Goal: Task Accomplishment & Management: Use online tool/utility

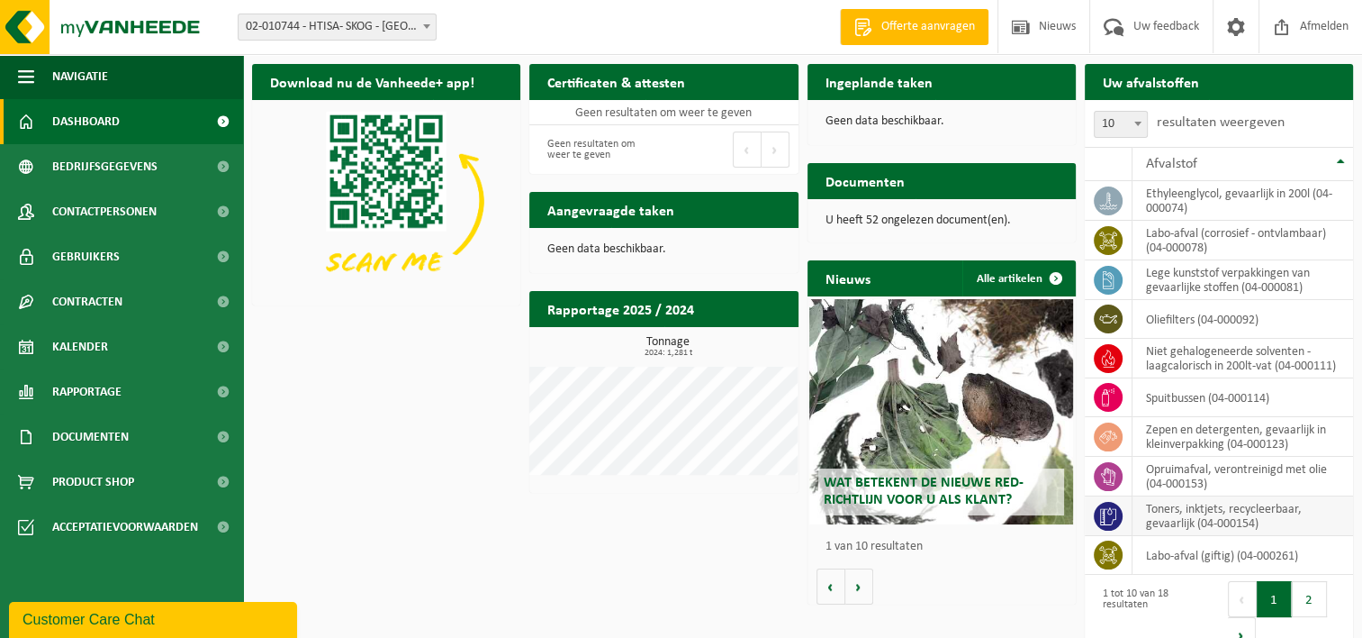
click at [1149, 517] on td "toners, inktjets, recycleerbaar, gevaarlijk (04-000154)" at bounding box center [1243, 516] width 221 height 40
click at [1104, 518] on icon at bounding box center [1108, 516] width 16 height 18
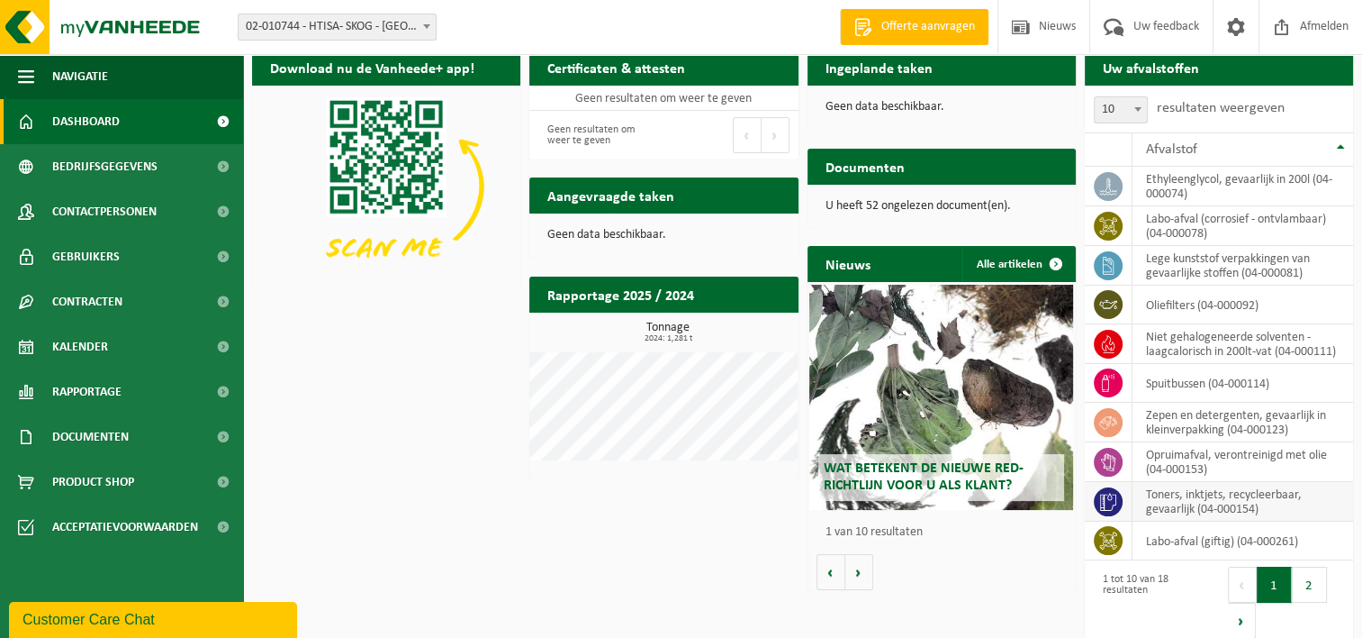
scroll to position [29, 0]
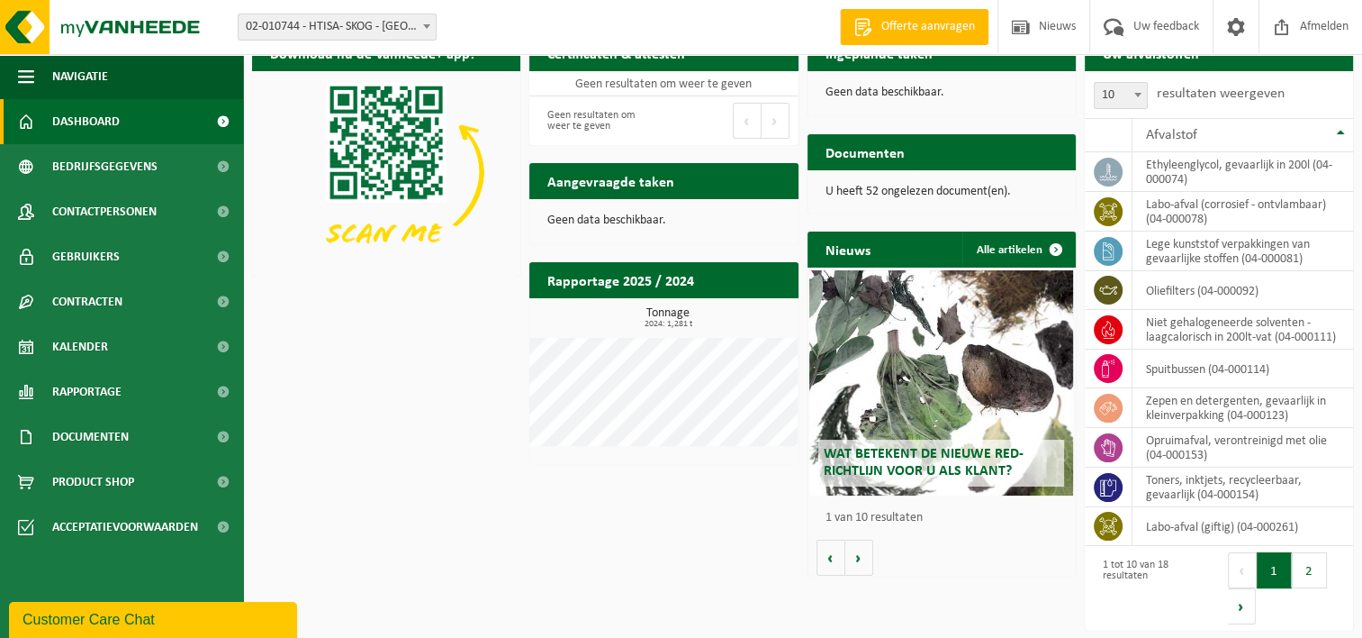
drag, startPoint x: 1110, startPoint y: 483, endPoint x: 605, endPoint y: 539, distance: 508.3
click at [605, 539] on div "Download nu de Vanheede+ app! Verberg Certificaten & attesten Bekijk uw certifi…" at bounding box center [803, 331] width 1110 height 611
click at [75, 345] on span "Kalender" at bounding box center [80, 346] width 56 height 45
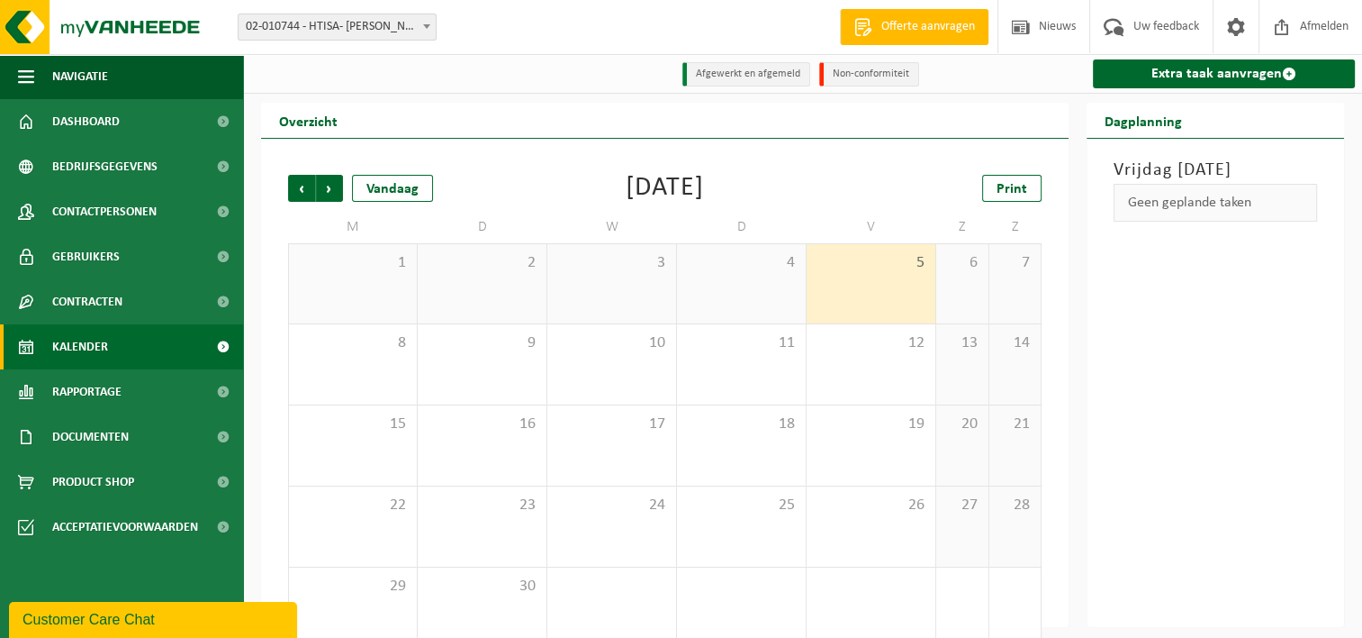
click at [855, 277] on div "5" at bounding box center [871, 283] width 129 height 79
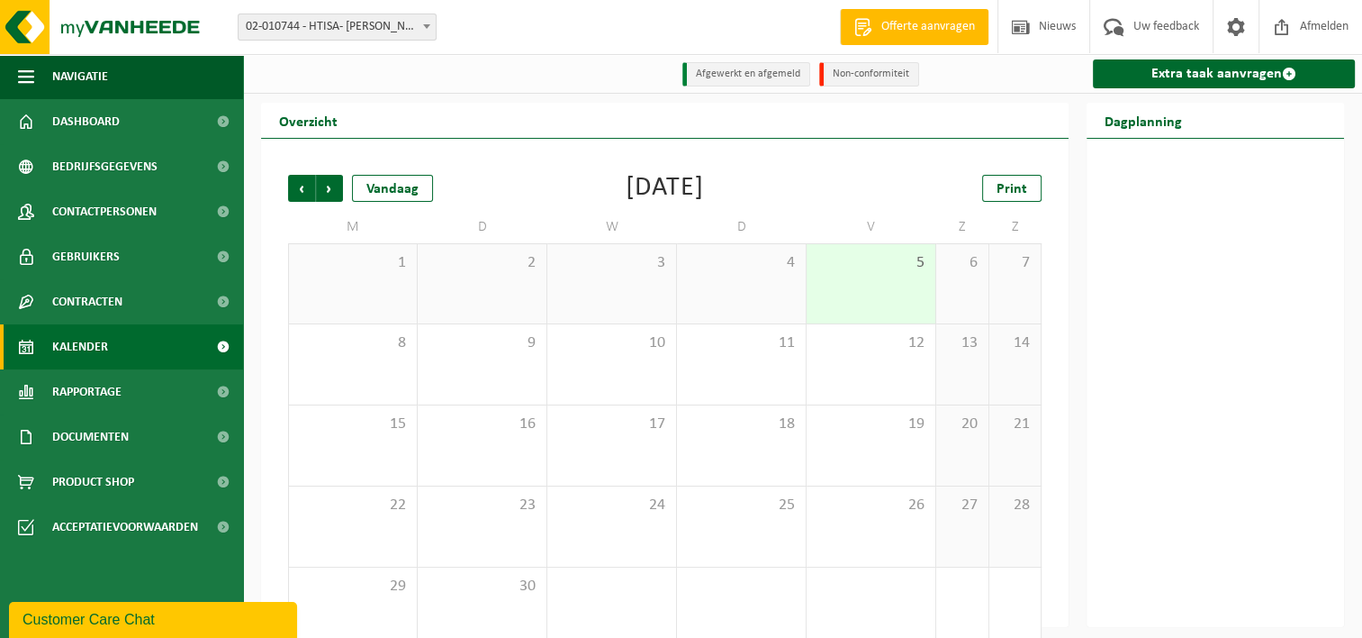
click at [855, 277] on div "5" at bounding box center [871, 283] width 129 height 79
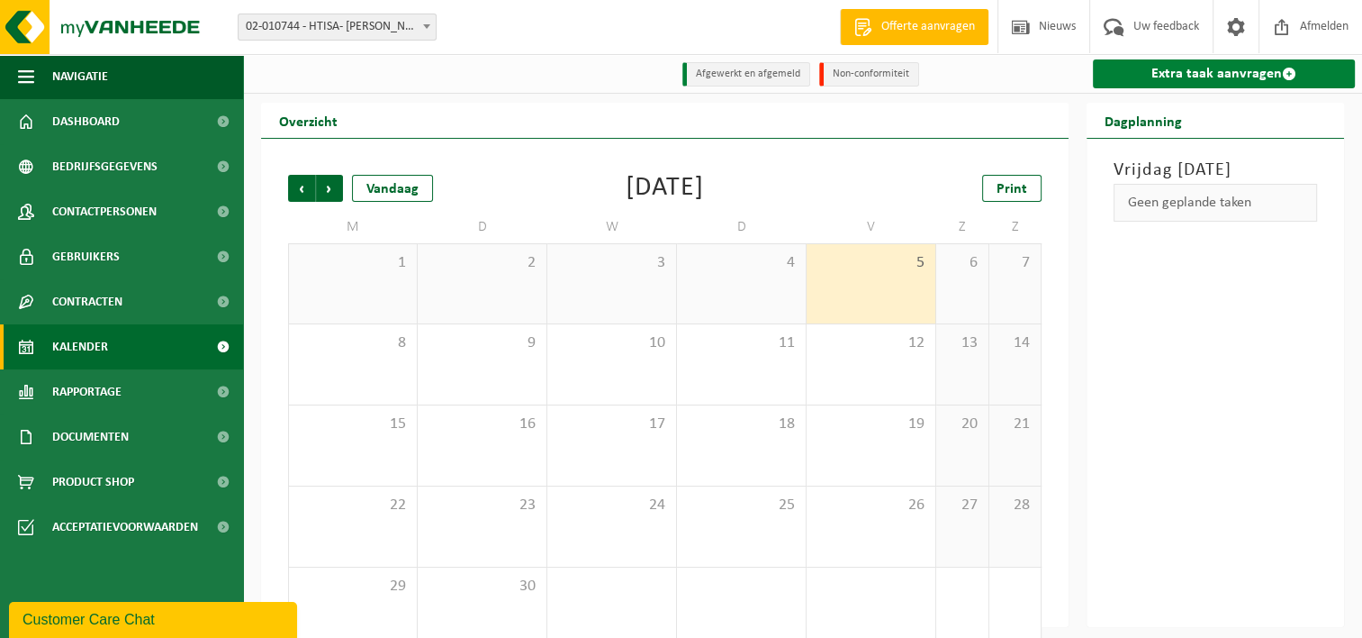
click at [1195, 73] on link "Extra taak aanvragen" at bounding box center [1224, 73] width 262 height 29
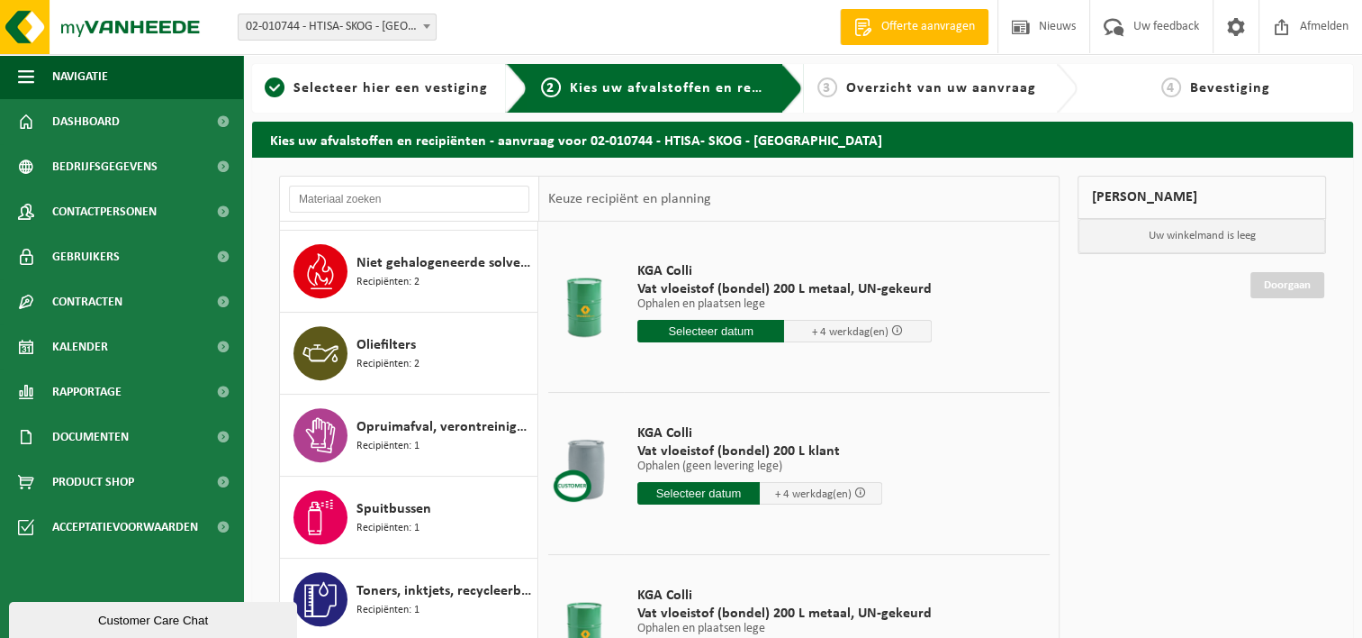
scroll to position [900, 0]
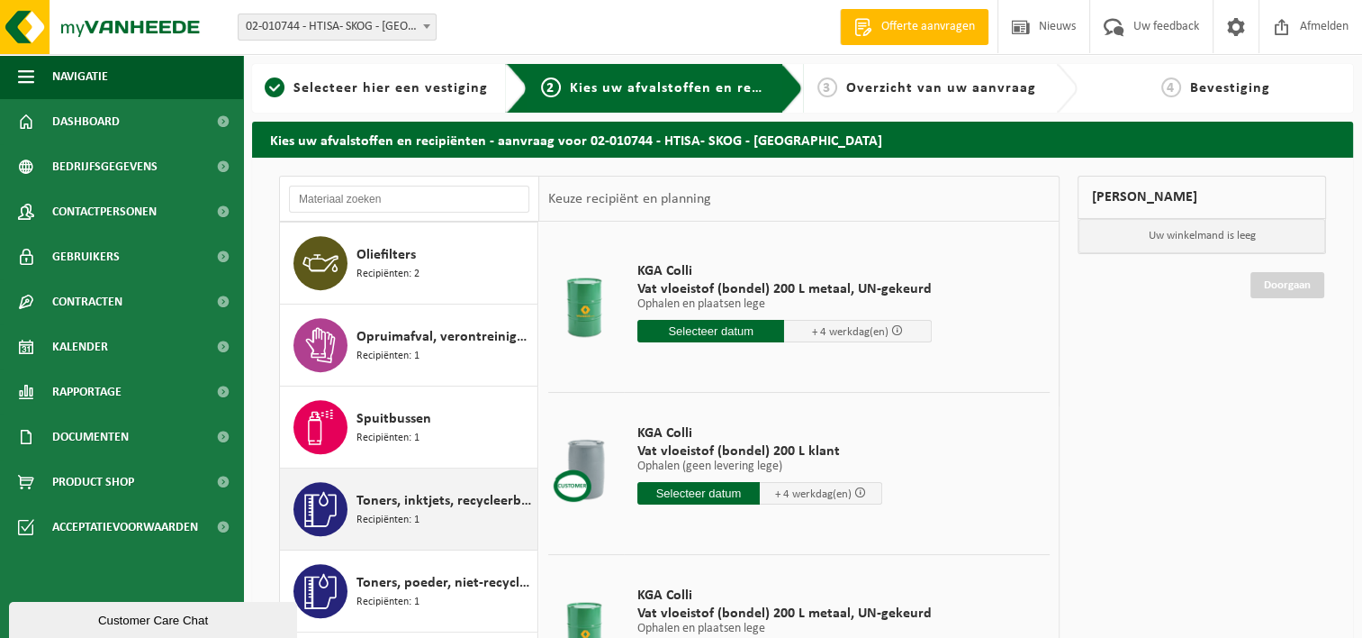
click at [414, 511] on span "Recipiënten: 1" at bounding box center [388, 519] width 63 height 17
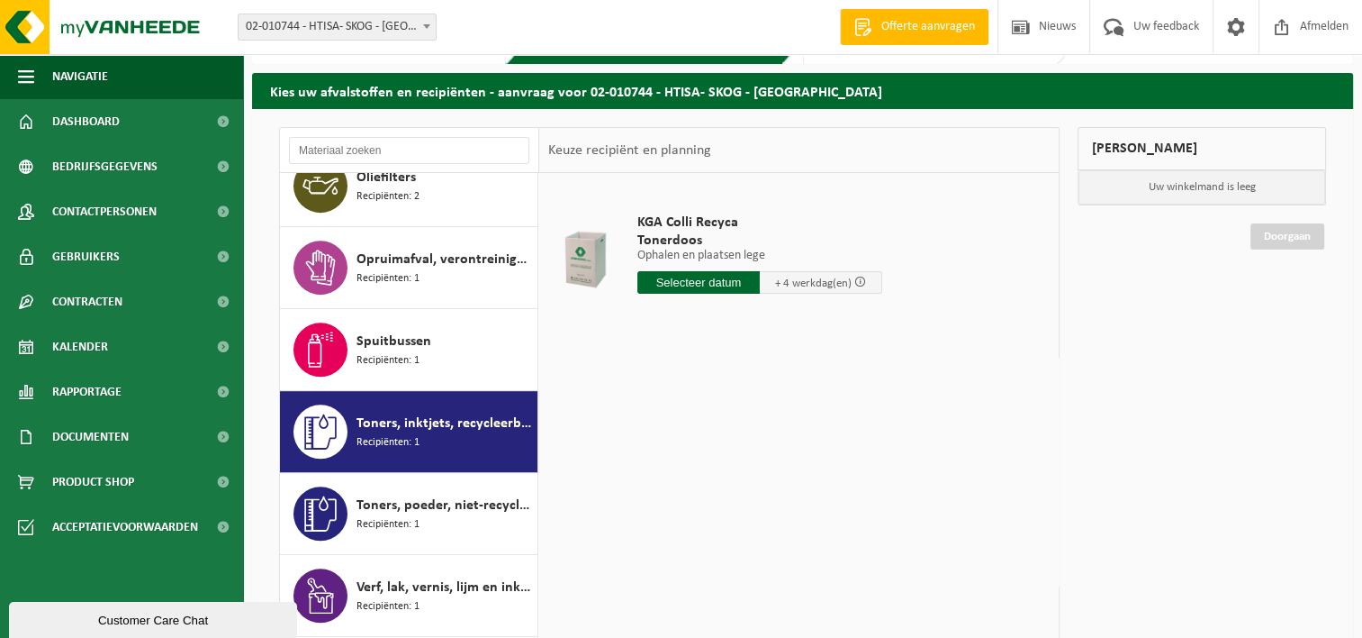
scroll to position [90, 0]
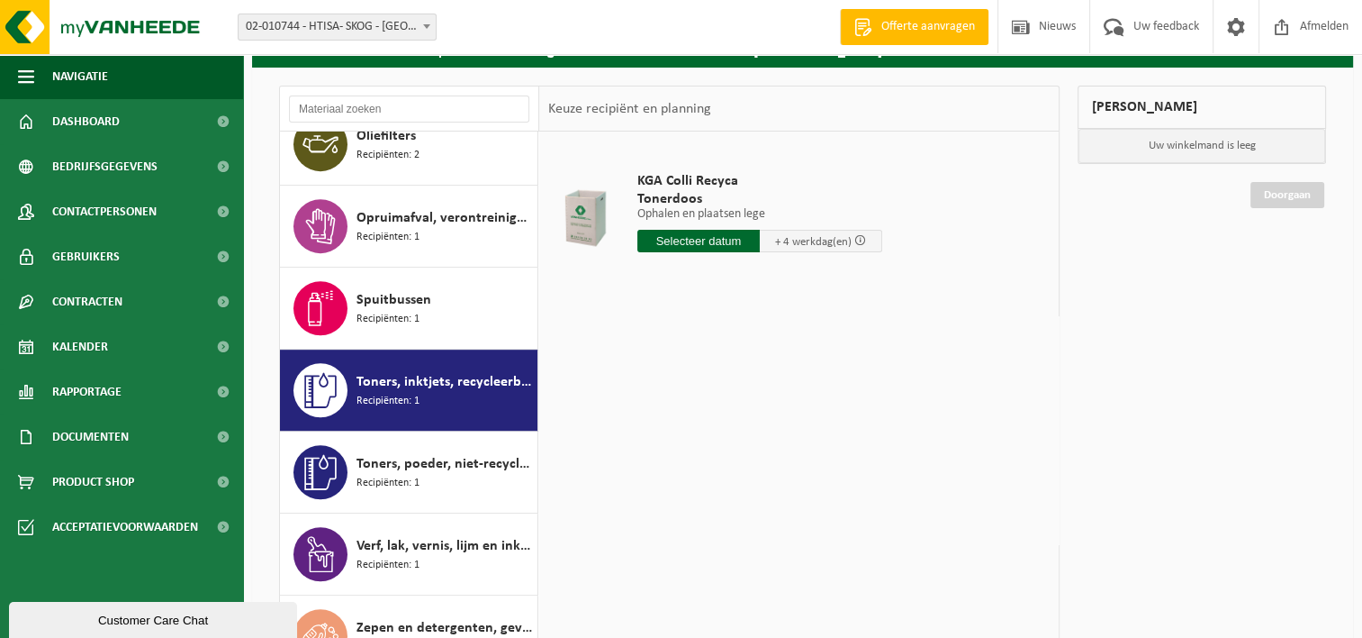
click at [711, 241] on input "text" at bounding box center [699, 241] width 122 height 23
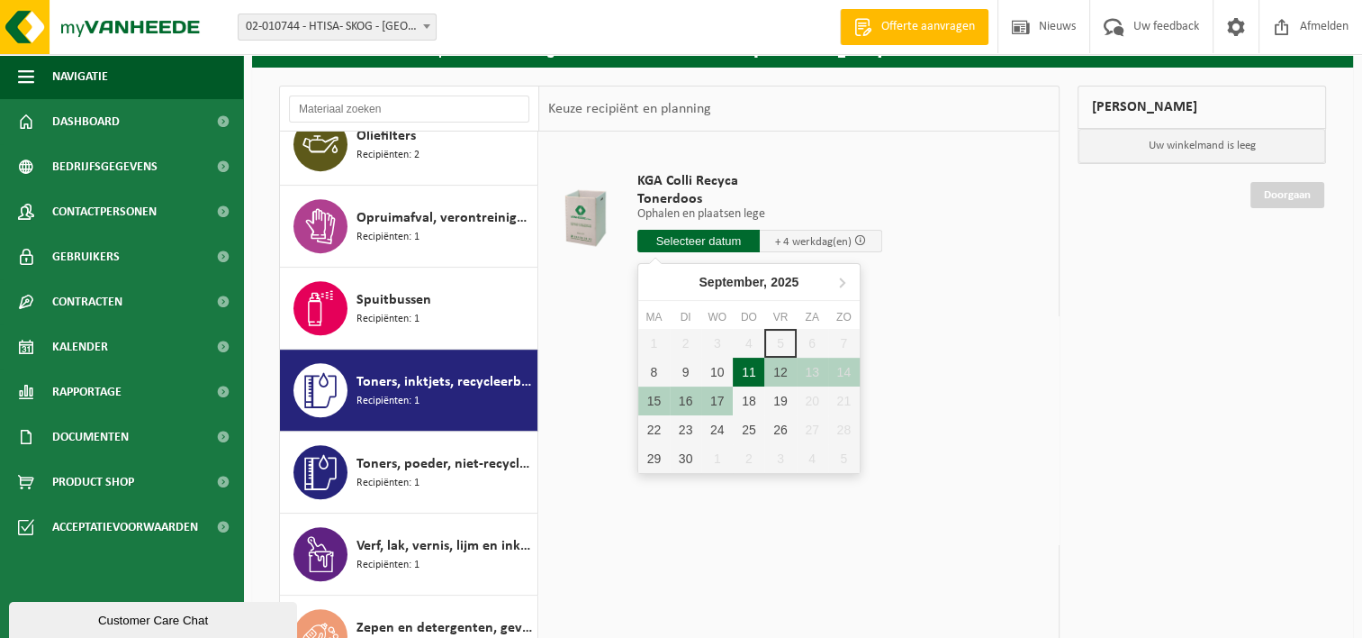
click at [751, 371] on div "11" at bounding box center [749, 371] width 32 height 29
type input "Van 2025-09-11"
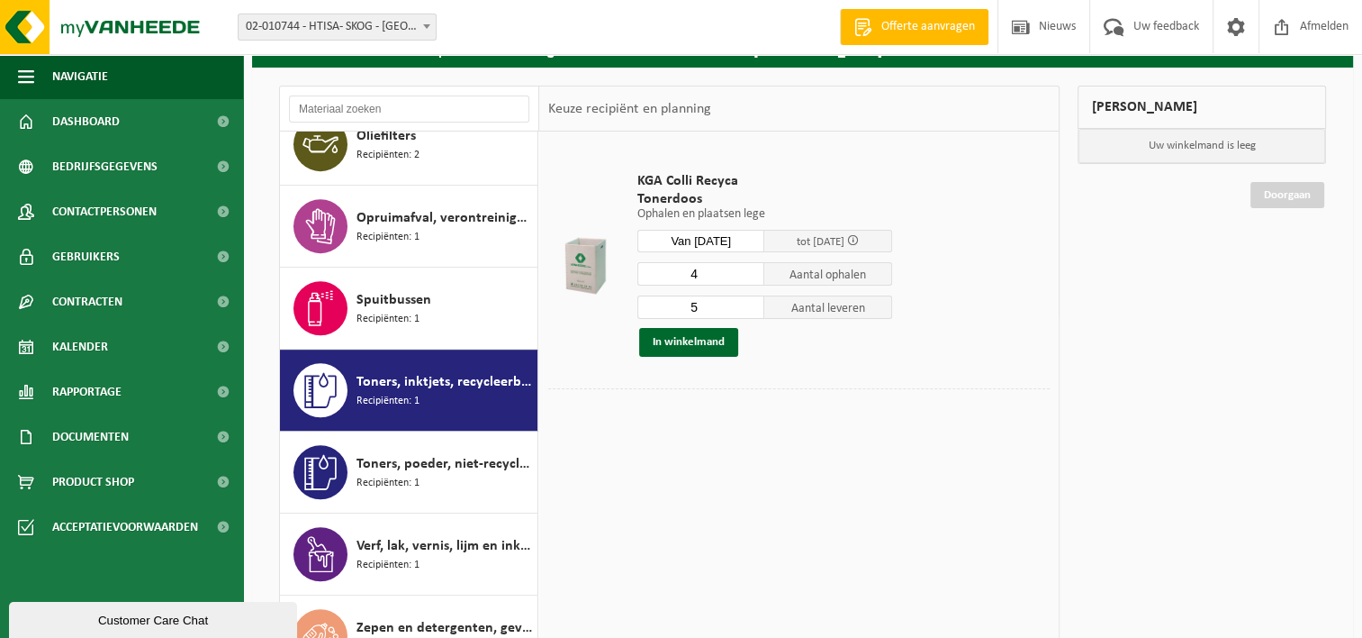
click at [756, 277] on input "4" at bounding box center [702, 273] width 128 height 23
click at [756, 277] on input "3" at bounding box center [702, 273] width 128 height 23
click at [756, 277] on input "2" at bounding box center [702, 273] width 128 height 23
type input "1"
click at [756, 277] on input "1" at bounding box center [702, 273] width 128 height 23
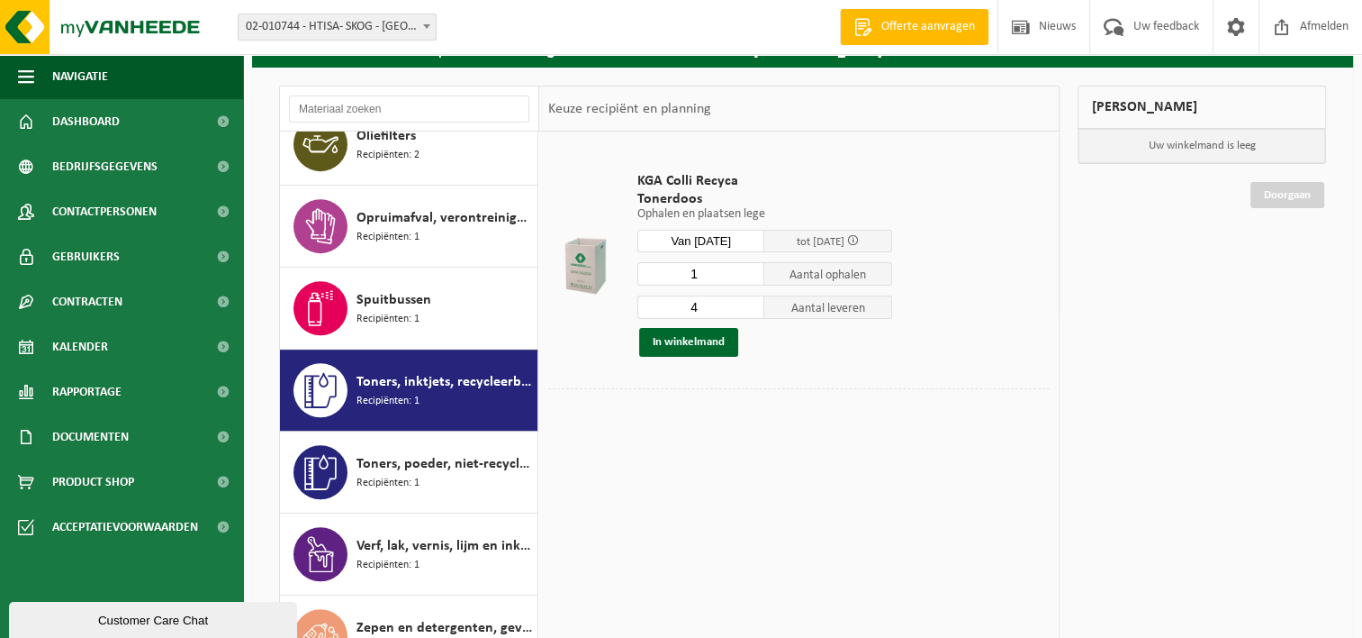
click at [756, 313] on input "4" at bounding box center [702, 306] width 128 height 23
click at [756, 313] on input "3" at bounding box center [702, 306] width 128 height 23
click at [756, 313] on input "2" at bounding box center [702, 306] width 128 height 23
click at [756, 313] on input "1" at bounding box center [702, 306] width 128 height 23
click at [756, 313] on input "0" at bounding box center [702, 306] width 128 height 23
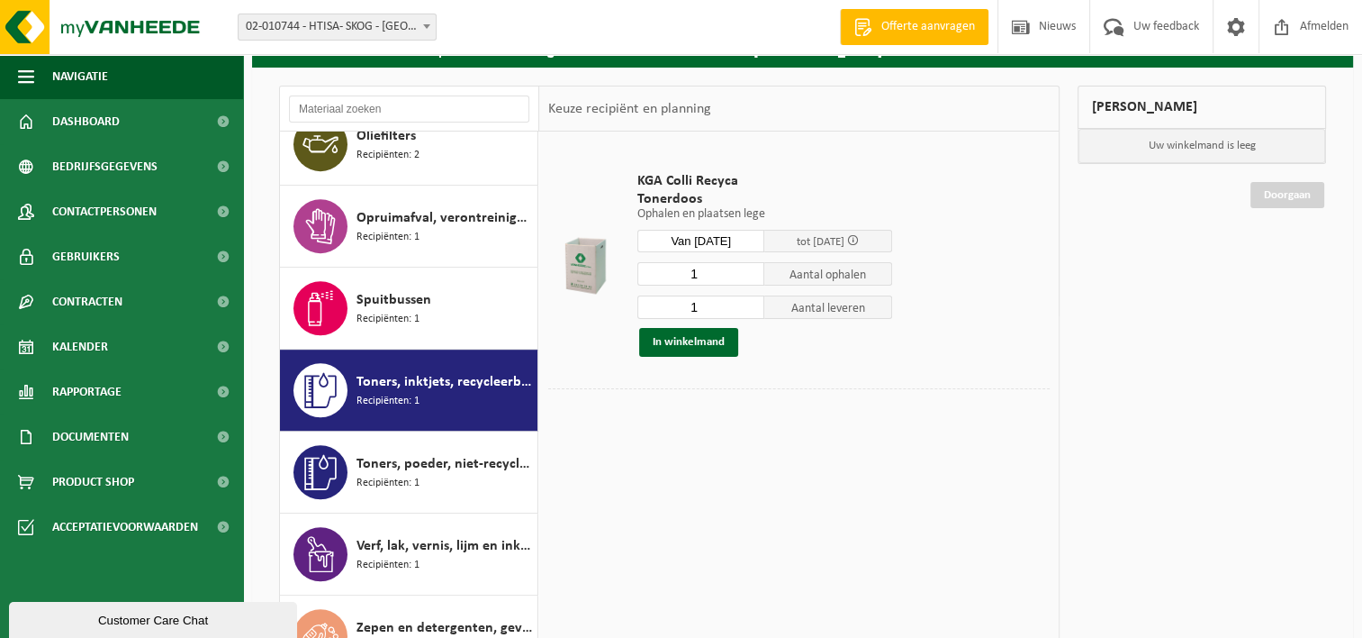
type input "1"
click at [753, 303] on input "1" at bounding box center [702, 306] width 128 height 23
click at [702, 346] on button "In winkelmand" at bounding box center [688, 342] width 99 height 29
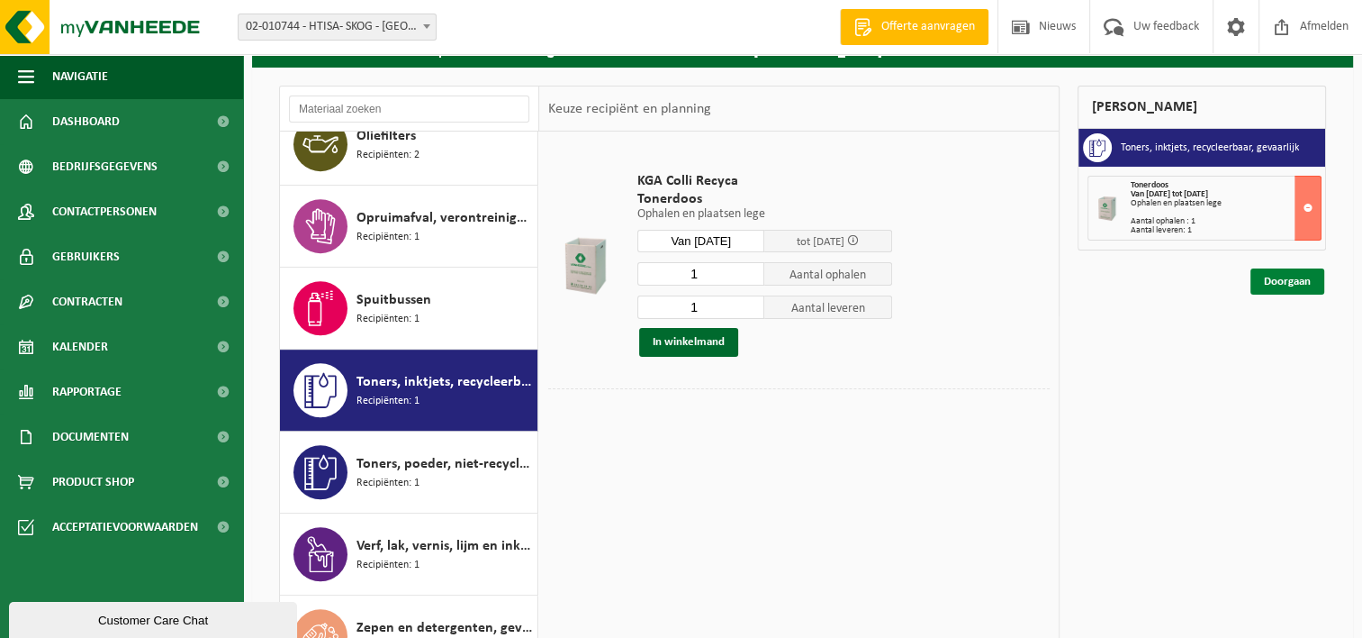
click at [1293, 280] on link "Doorgaan" at bounding box center [1288, 281] width 74 height 26
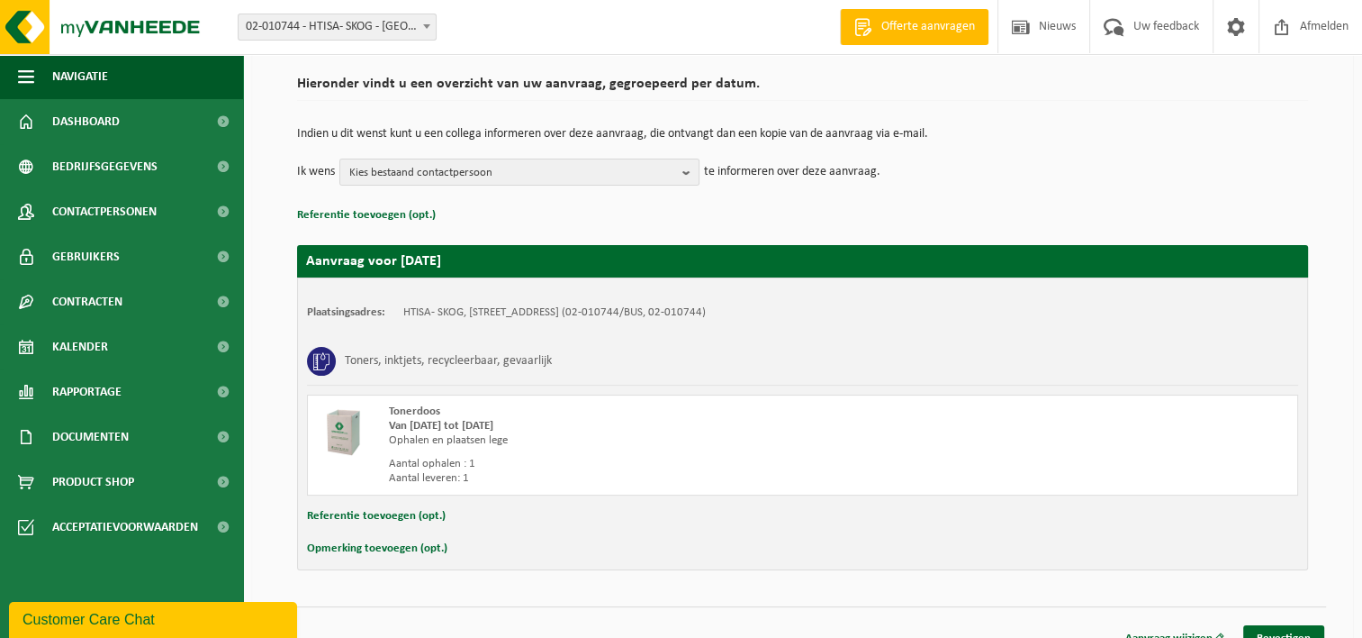
scroll to position [148, 0]
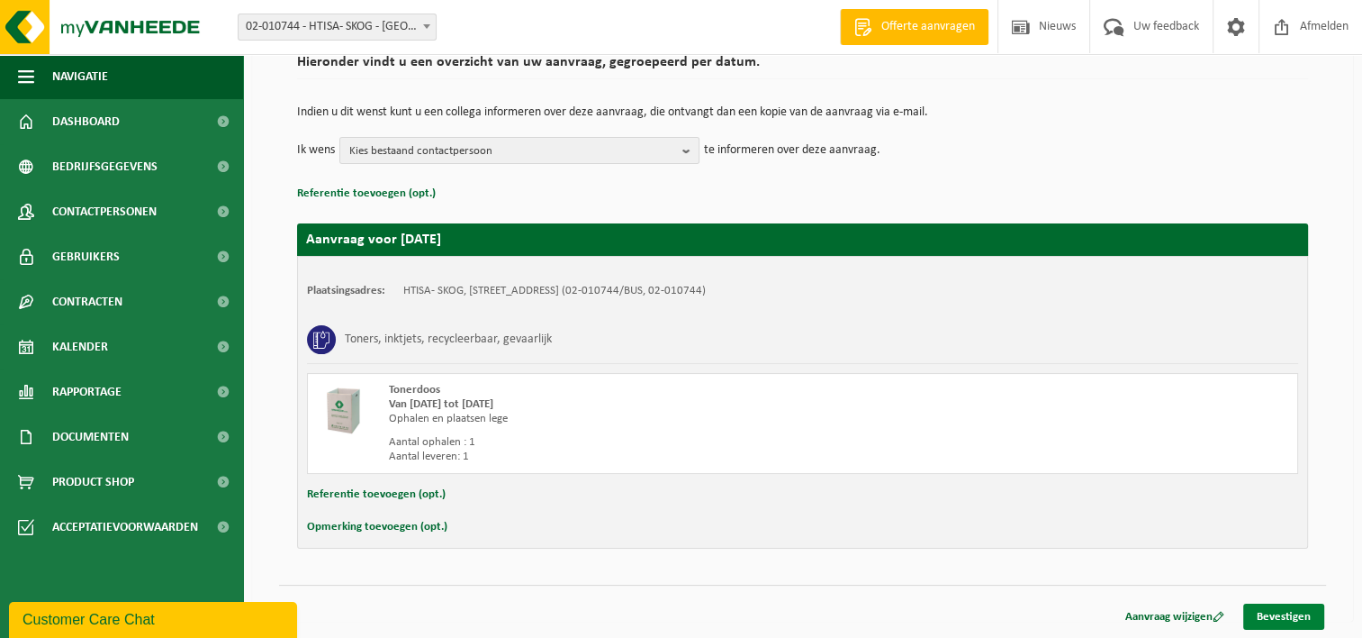
click at [1285, 610] on link "Bevestigen" at bounding box center [1284, 616] width 81 height 26
